Goal: Task Accomplishment & Management: Complete application form

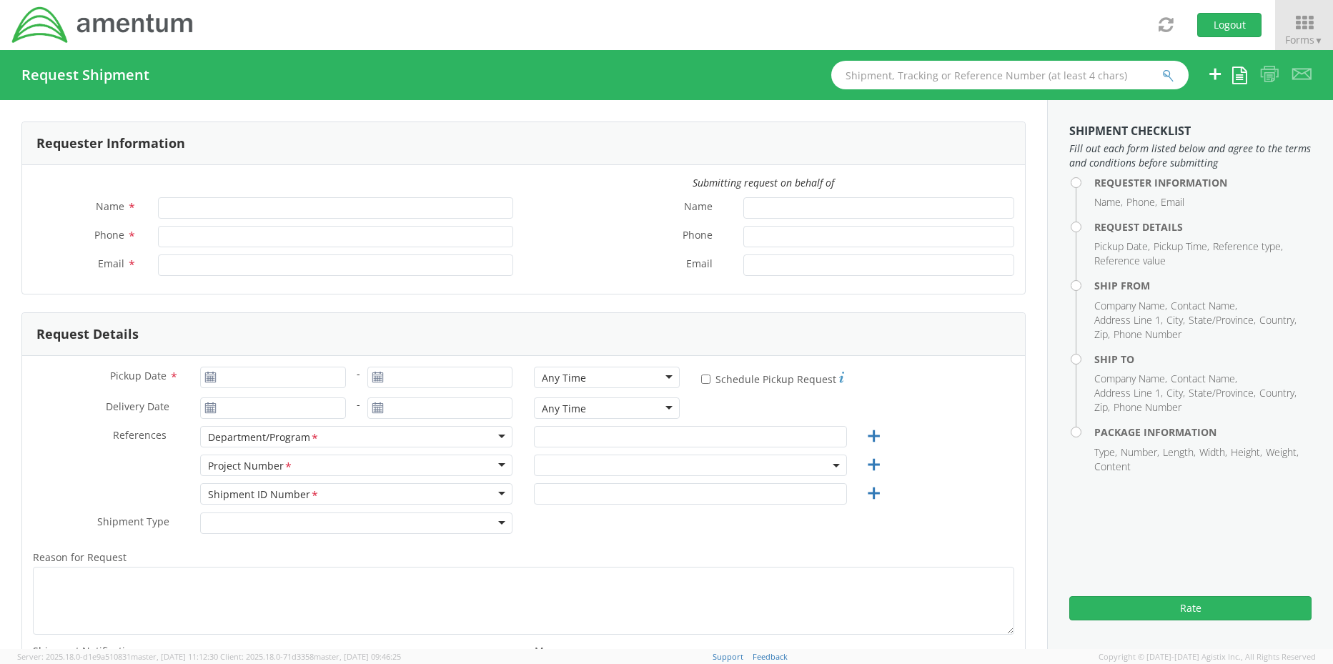
type input "Rebecca Thorstenson"
type input "+1-817-647-5013"
type input "[PERSON_NAME][EMAIL_ADDRESS][PERSON_NAME][DOMAIN_NAME]"
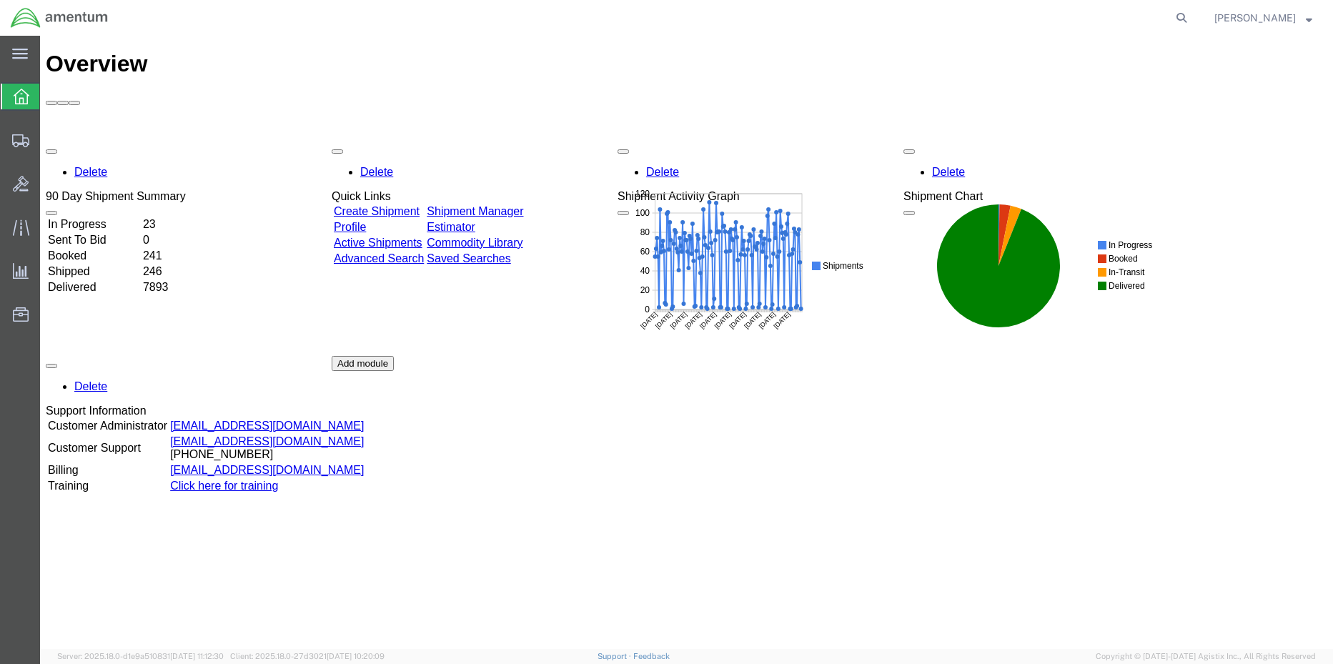
click at [511, 205] on link "Shipment Manager" at bounding box center [475, 211] width 96 height 12
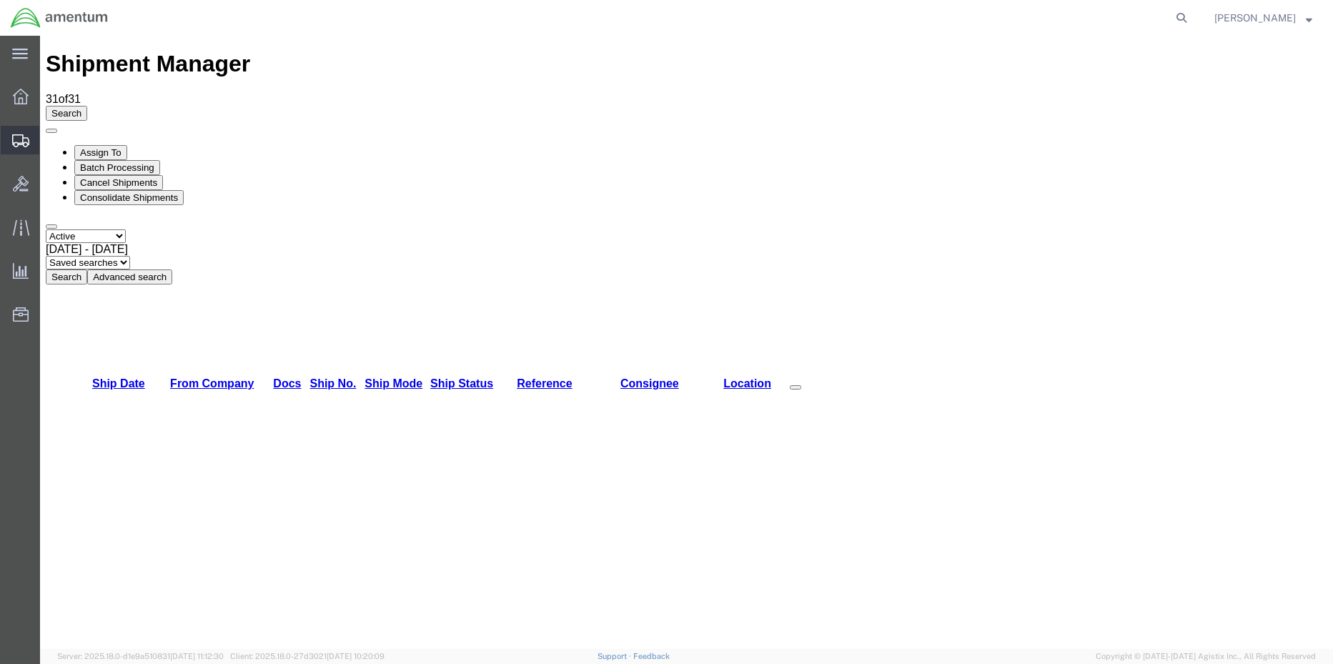
click at [0, 0] on span "Create Shipment" at bounding box center [0, 0] width 0 height 0
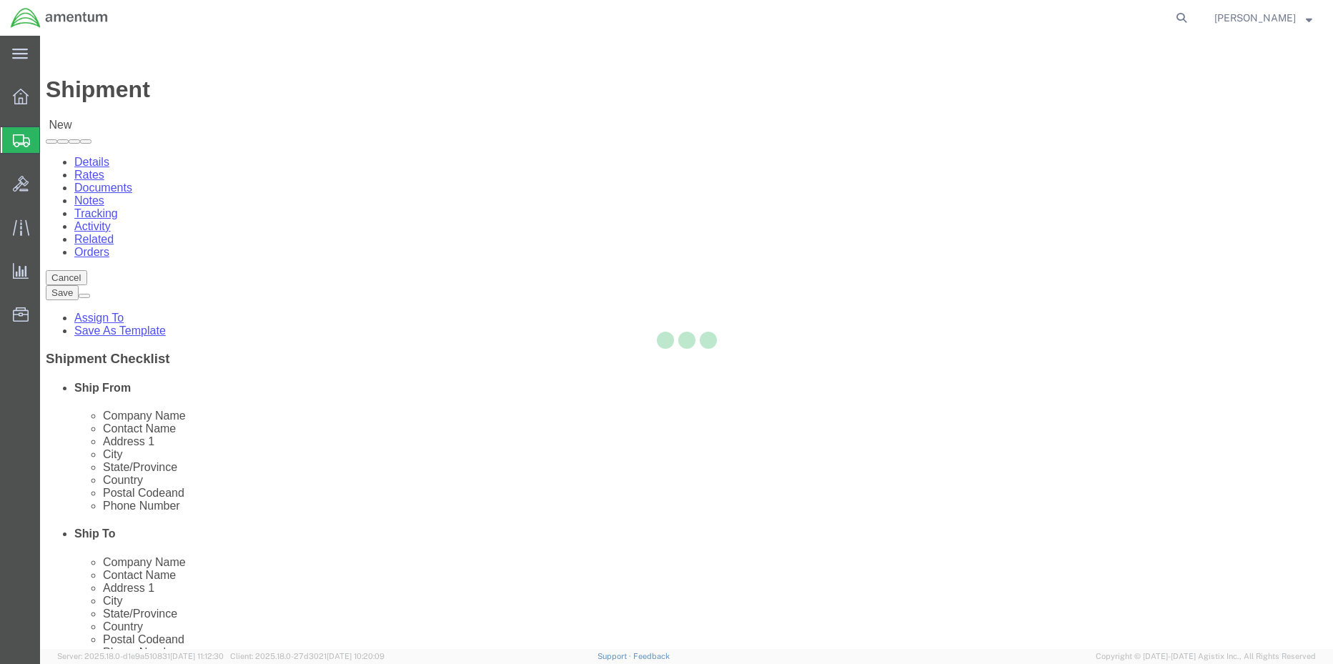
select select
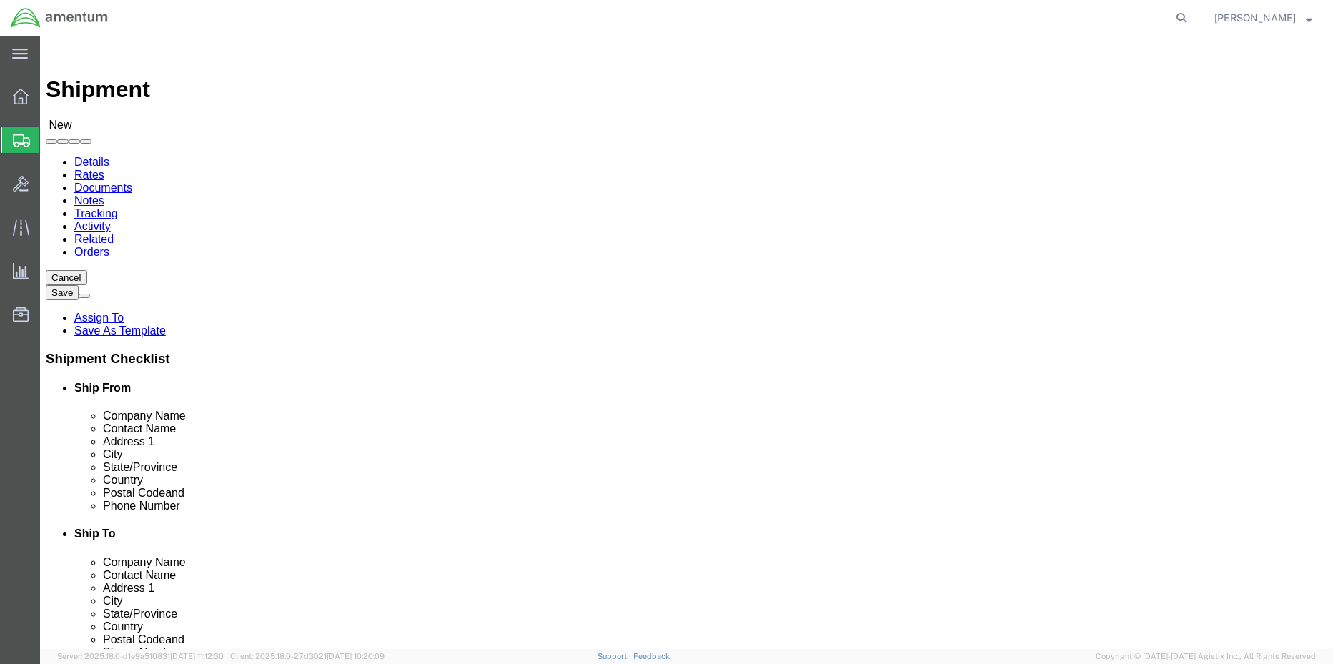
click at [0, 0] on span "Shipment Manager" at bounding box center [0, 0] width 0 height 0
